Goal: Check status: Check status

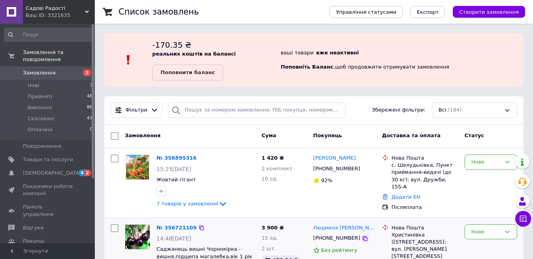
click at [362, 238] on icon at bounding box center [364, 239] width 5 height 5
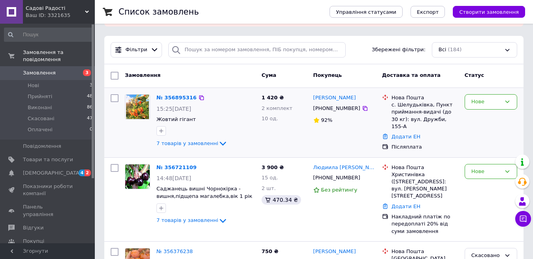
scroll to position [79, 0]
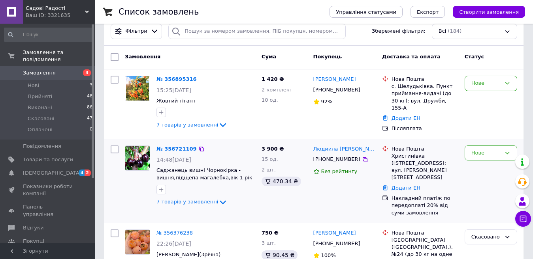
click at [189, 200] on span "7 товарів у замовленні" at bounding box center [187, 202] width 62 height 6
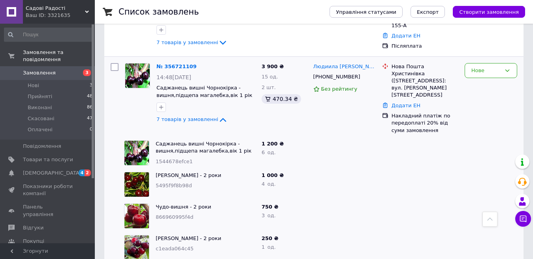
scroll to position [158, 0]
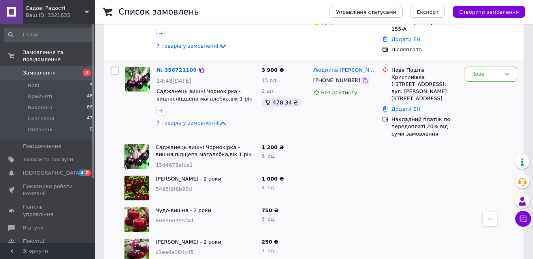
click at [362, 78] on icon at bounding box center [365, 81] width 6 height 6
click at [198, 67] on icon at bounding box center [201, 70] width 6 height 6
click at [503, 68] on div "Нове" at bounding box center [490, 74] width 53 height 15
click at [482, 88] on li "Прийнято" at bounding box center [491, 90] width 52 height 15
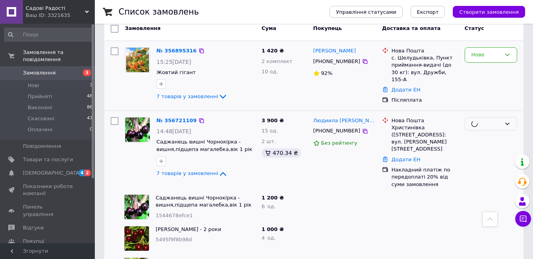
scroll to position [79, 0]
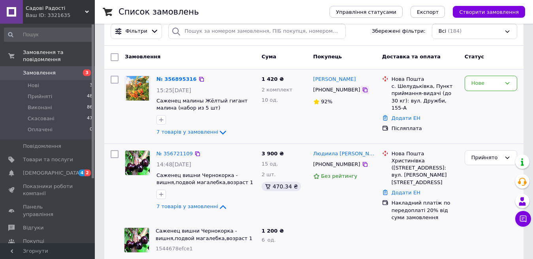
click at [362, 91] on icon at bounding box center [365, 90] width 6 height 6
click at [198, 79] on icon at bounding box center [201, 79] width 6 height 6
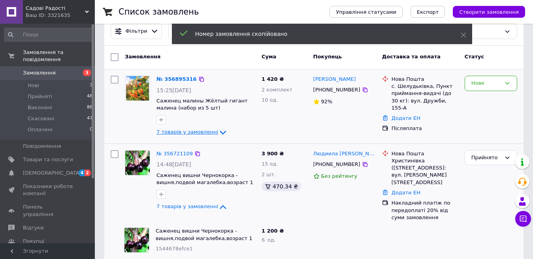
click at [218, 132] on icon at bounding box center [222, 132] width 9 height 9
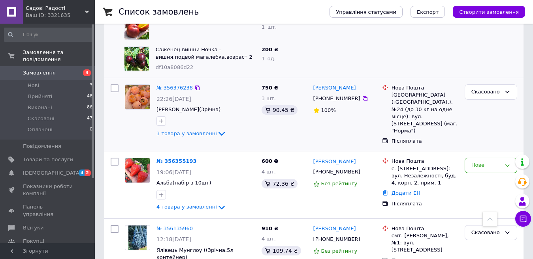
scroll to position [711, 0]
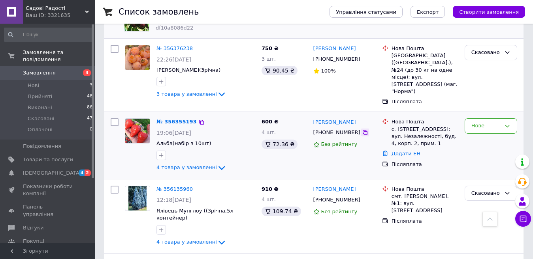
click at [362, 130] on icon at bounding box center [365, 133] width 6 height 6
click at [480, 118] on div "Нове" at bounding box center [490, 125] width 53 height 15
click at [485, 135] on li "Прийнято" at bounding box center [491, 142] width 52 height 15
click at [201, 165] on span "4 товара у замовленні" at bounding box center [186, 168] width 60 height 6
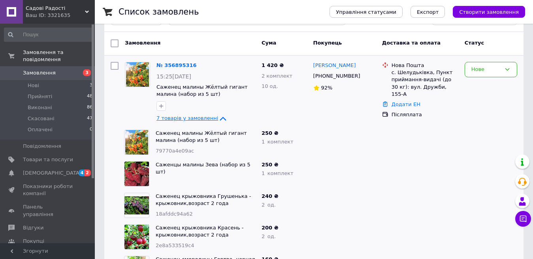
scroll to position [79, 0]
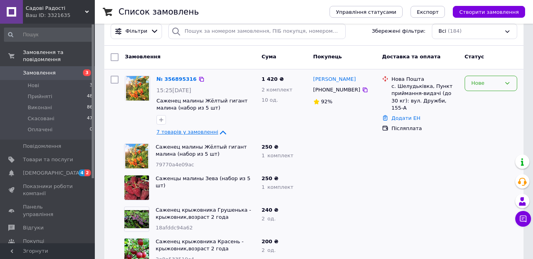
click at [485, 84] on div "Нове" at bounding box center [486, 83] width 30 height 8
click at [485, 101] on li "Прийнято" at bounding box center [491, 100] width 52 height 15
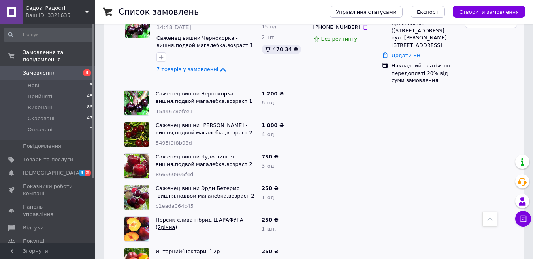
scroll to position [434, 0]
